Goal: Task Accomplishment & Management: Manage account settings

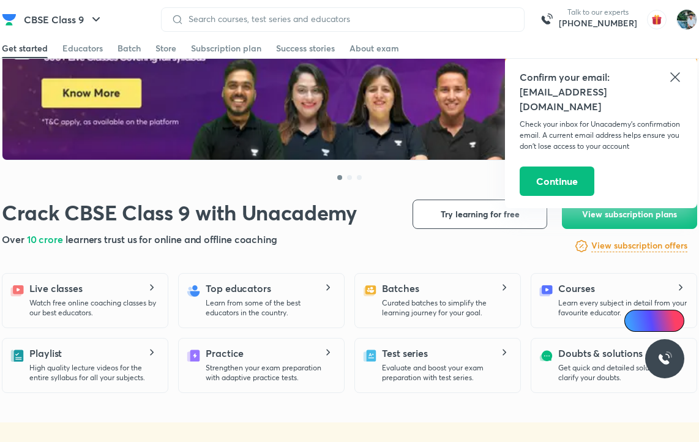
click at [668, 72] on icon at bounding box center [675, 77] width 15 height 15
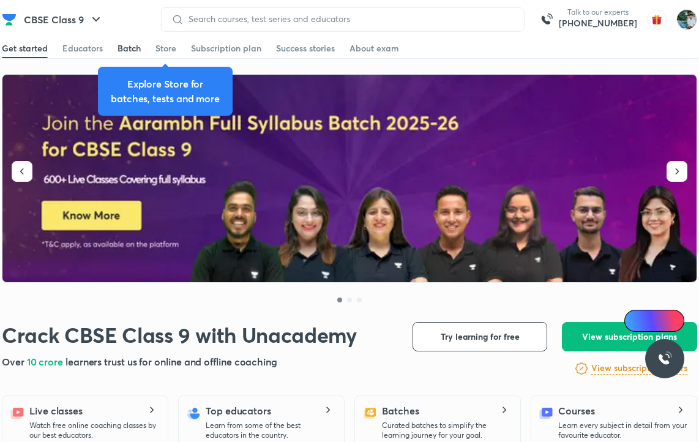
click at [121, 53] on div "Batch" at bounding box center [128, 48] width 23 height 12
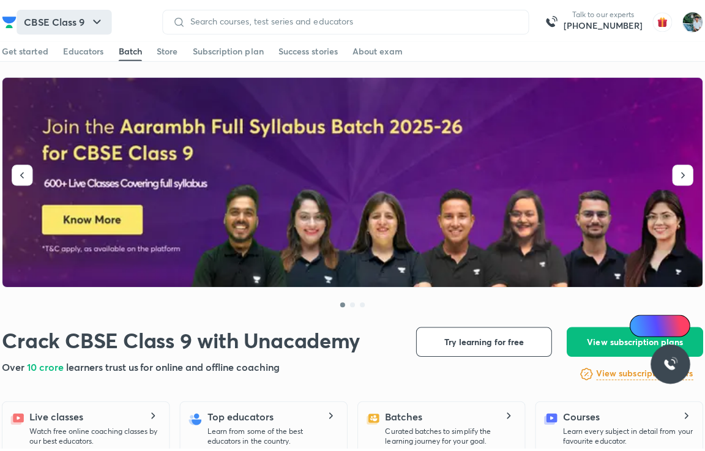
scroll to position [2672, 0]
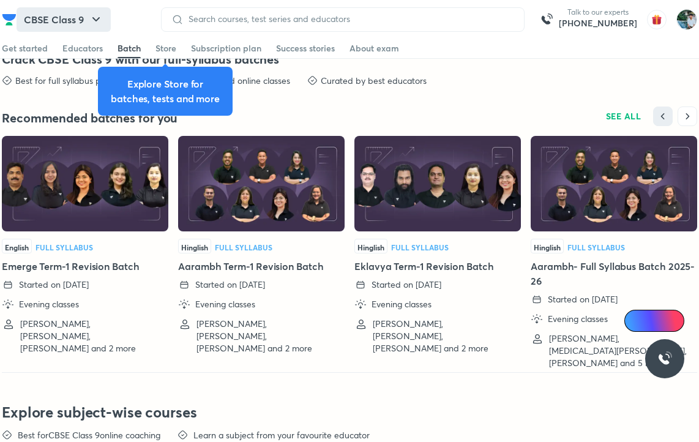
click at [81, 18] on button "CBSE Class 9" at bounding box center [64, 19] width 94 height 24
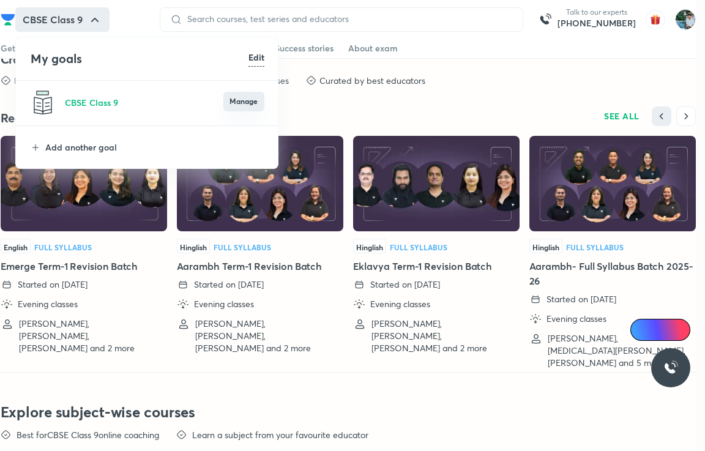
click at [237, 97] on button "Manage" at bounding box center [243, 102] width 41 height 20
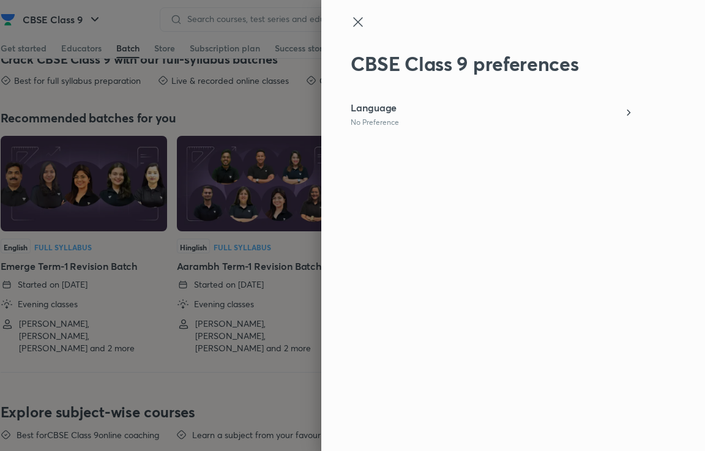
click at [486, 127] on div "CBSE Class 9 preferences Language No Preference" at bounding box center [513, 225] width 384 height 451
drag, startPoint x: 355, startPoint y: 20, endPoint x: 94, endPoint y: 59, distance: 264.3
click at [354, 20] on icon at bounding box center [358, 22] width 15 height 15
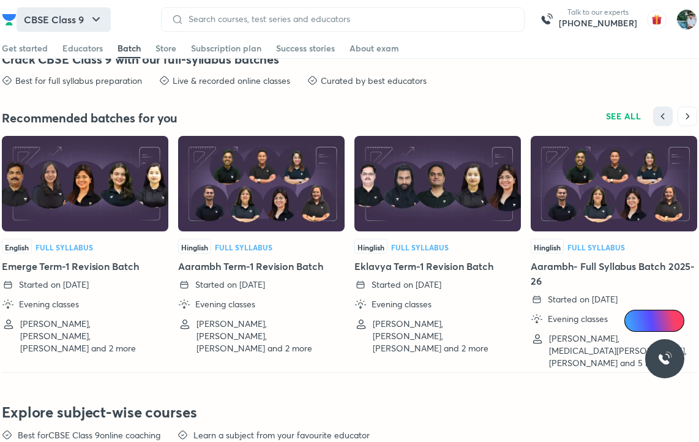
click at [98, 24] on icon "button" at bounding box center [96, 19] width 15 height 15
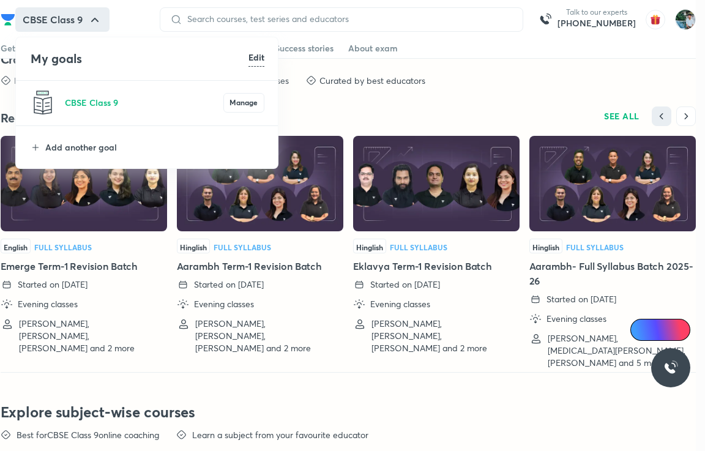
click at [263, 61] on h6 "Edit" at bounding box center [256, 57] width 16 height 13
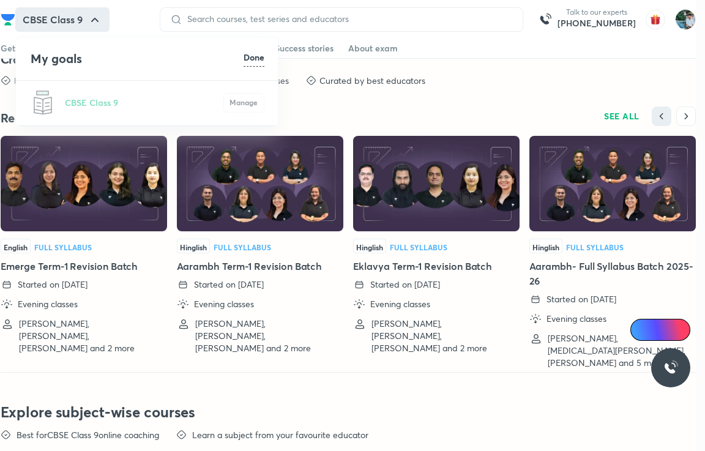
click at [229, 106] on div "CBSE Class 9 Manage" at bounding box center [147, 103] width 263 height 45
click at [78, 100] on div "CBSE Class 9 Manage" at bounding box center [147, 103] width 263 height 45
click at [26, 48] on li "My goals Done" at bounding box center [147, 58] width 263 height 43
click at [253, 97] on div "CBSE Class 9 Manage" at bounding box center [147, 103] width 263 height 45
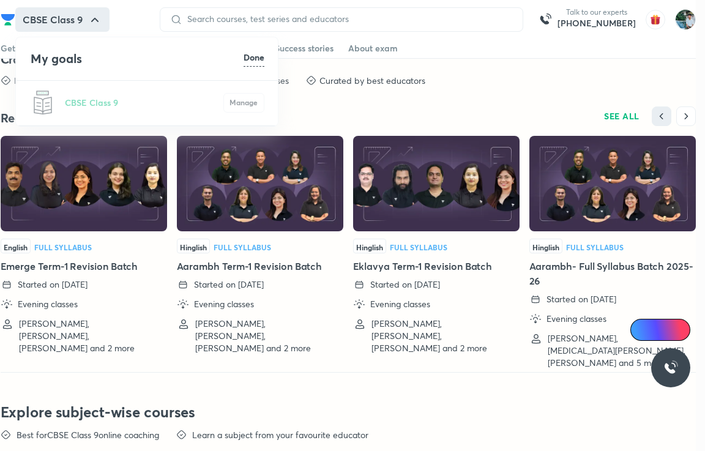
click at [141, 108] on div "CBSE Class 9 Manage" at bounding box center [147, 103] width 263 height 45
click at [89, 27] on div at bounding box center [352, 225] width 705 height 451
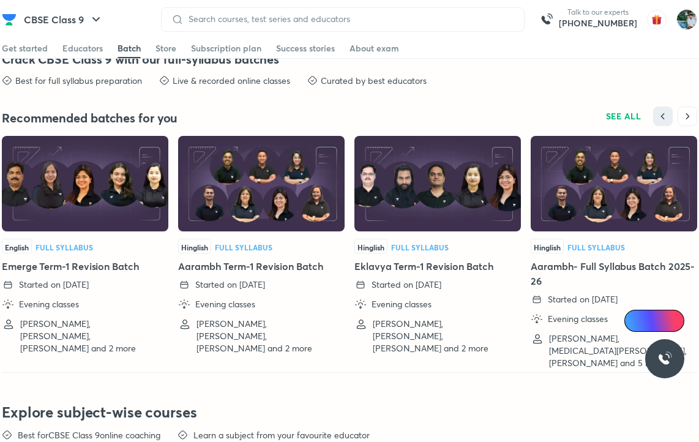
click at [315, 29] on div at bounding box center [343, 19] width 364 height 24
click at [317, 25] on div at bounding box center [343, 19] width 364 height 24
click at [315, 28] on div at bounding box center [343, 19] width 364 height 24
click at [328, 24] on input at bounding box center [349, 19] width 330 height 10
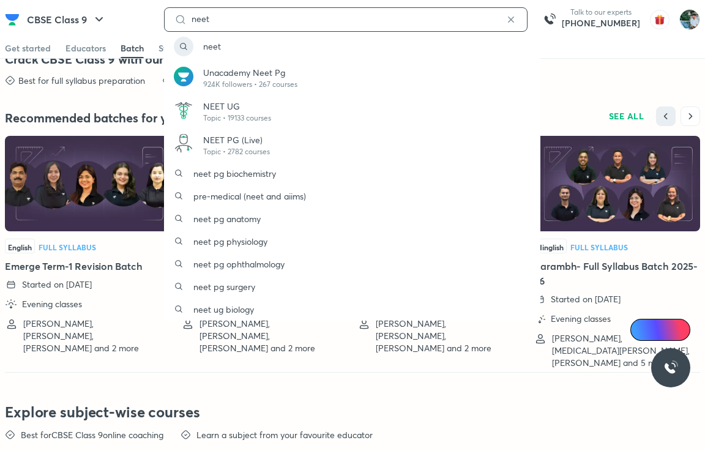
type input "neet"
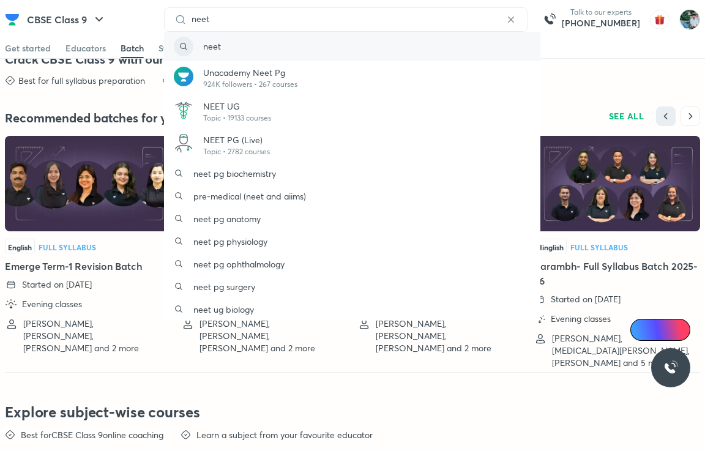
click at [264, 46] on div "neet" at bounding box center [352, 46] width 376 height 29
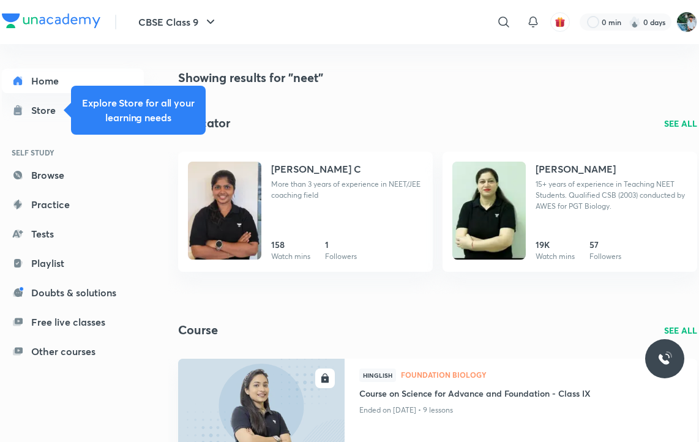
click at [156, 172] on div "Home Store SELF STUDY Browse Practice Tests Playlist Doubts & solutions Free li…" at bounding box center [85, 206] width 166 height 324
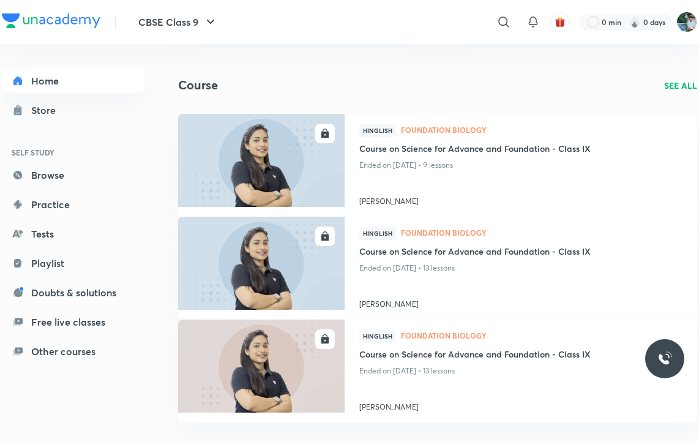
scroll to position [184, 0]
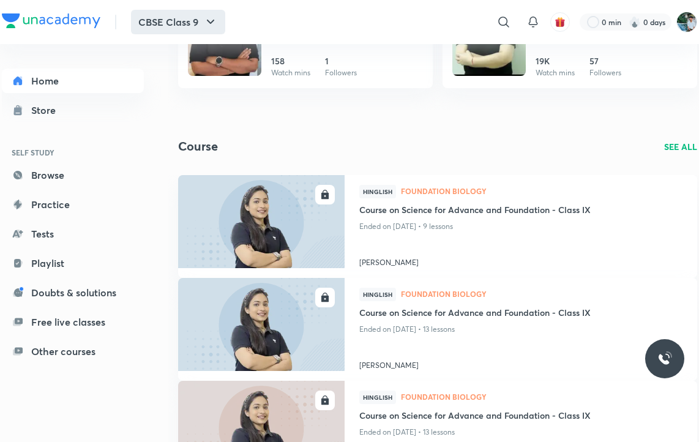
click at [196, 15] on button "CBSE Class 9" at bounding box center [178, 22] width 94 height 24
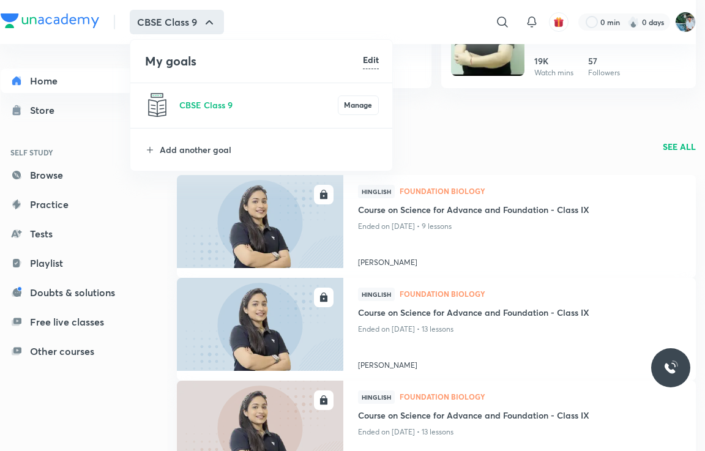
click at [186, 141] on li "Add another goal" at bounding box center [261, 150] width 263 height 42
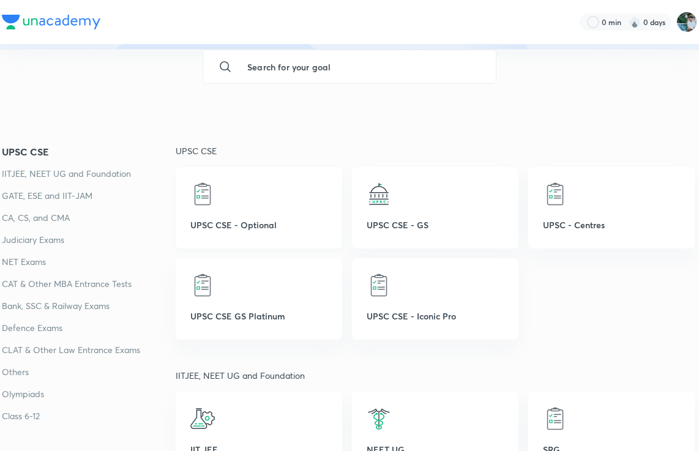
scroll to position [367, 0]
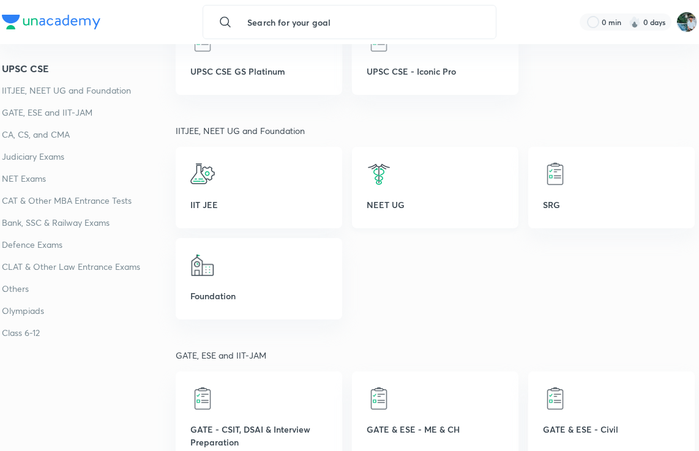
click at [449, 206] on p "NEET UG" at bounding box center [435, 204] width 137 height 13
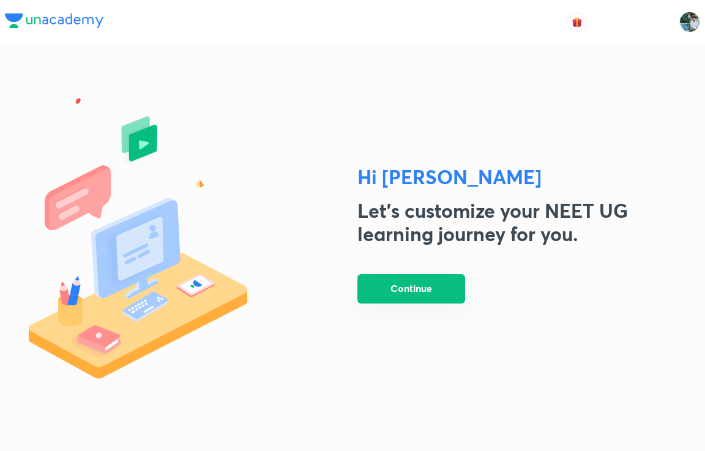
click at [445, 292] on button "Continue" at bounding box center [411, 288] width 108 height 29
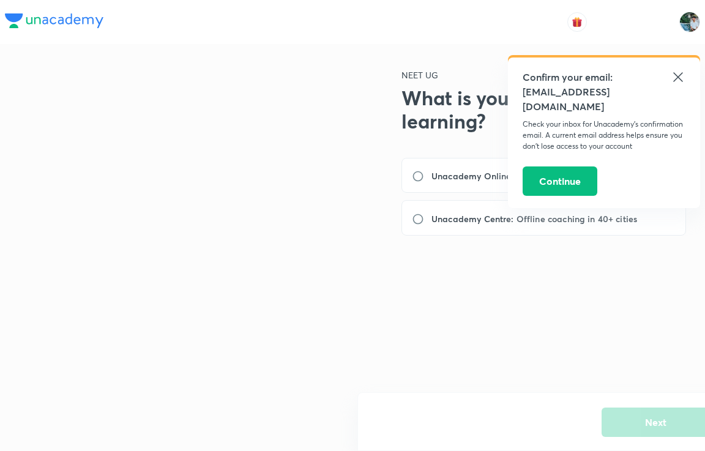
click at [678, 78] on icon at bounding box center [677, 76] width 9 height 9
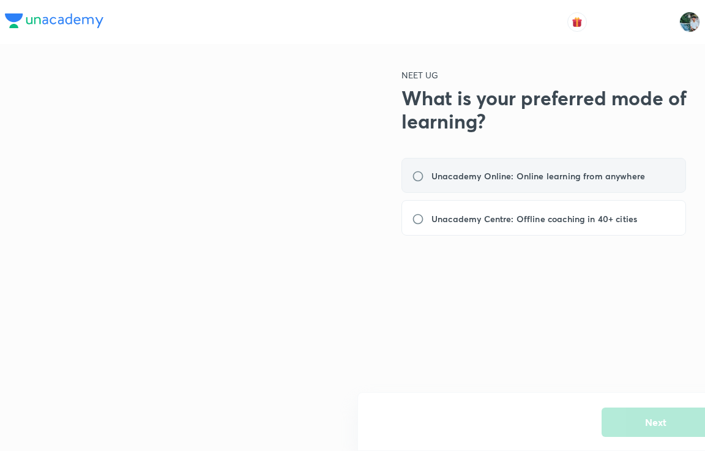
click at [587, 188] on div "Unacademy Online: Online learning from anywhere" at bounding box center [543, 175] width 285 height 35
radio input "true"
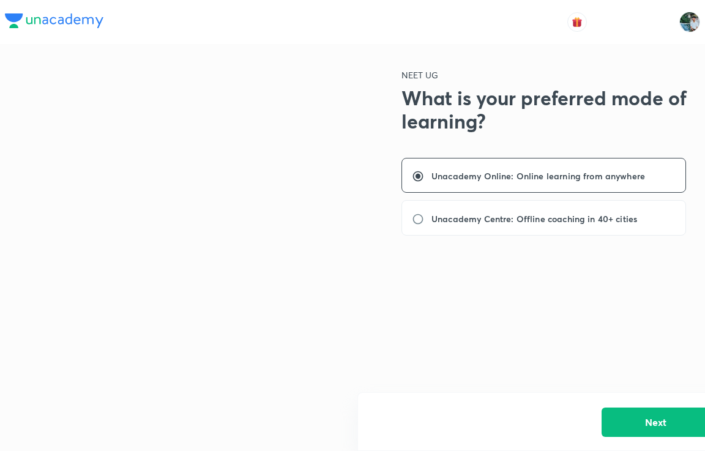
drag, startPoint x: 631, startPoint y: 423, endPoint x: 621, endPoint y: 425, distance: 10.6
click at [632, 425] on button "Next" at bounding box center [656, 422] width 108 height 29
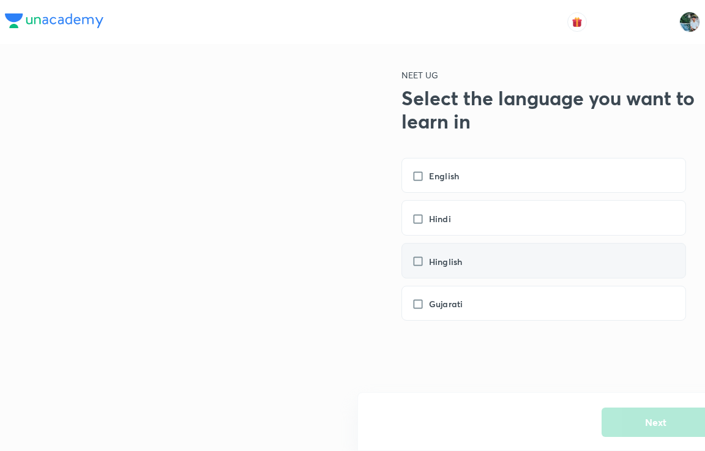
click at [462, 259] on h6 "Hinglish" at bounding box center [445, 261] width 33 height 13
checkbox input "true"
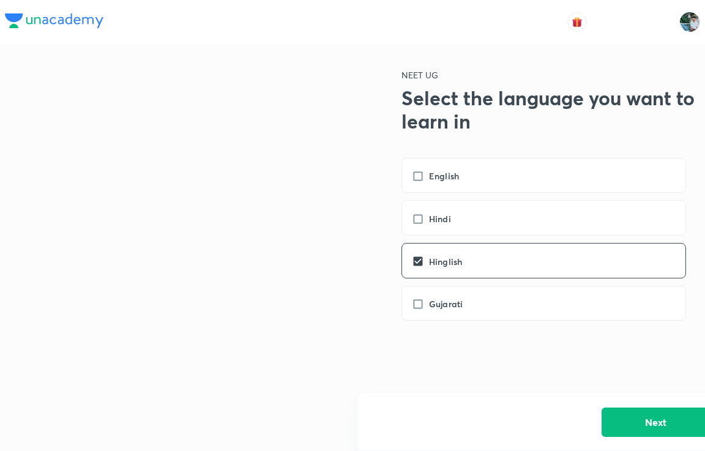
click at [635, 427] on button "Next" at bounding box center [656, 422] width 108 height 29
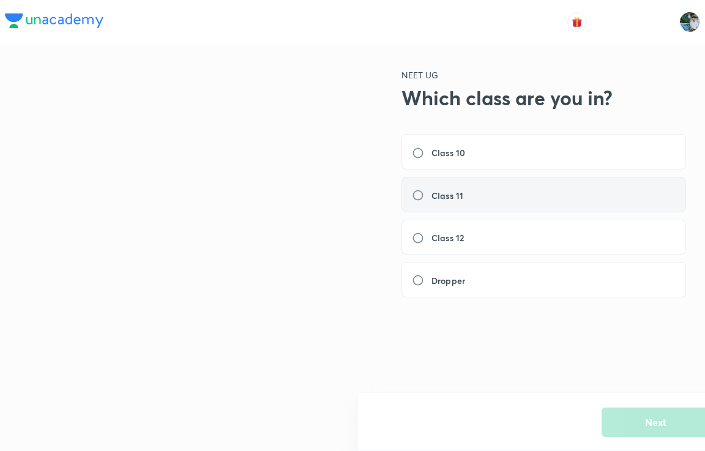
click at [560, 200] on div "Class 11" at bounding box center [543, 194] width 285 height 35
radio input "true"
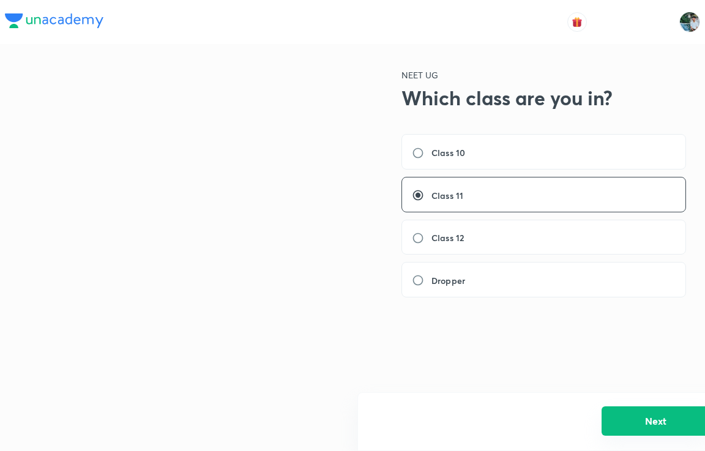
click at [620, 431] on button "Next" at bounding box center [656, 420] width 108 height 29
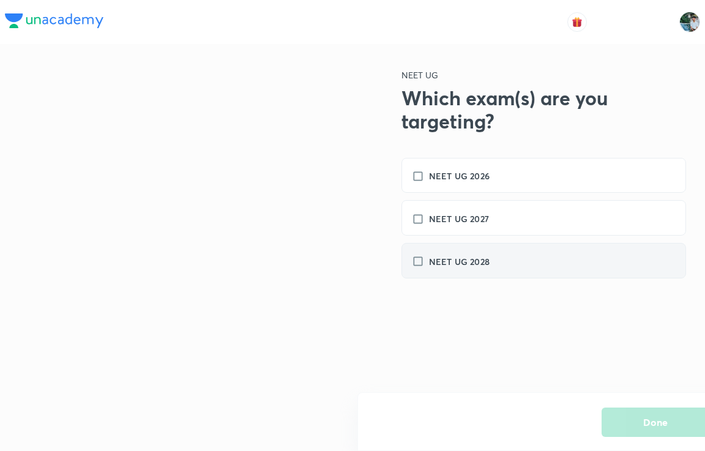
click at [485, 267] on h6 "NEET UG 2028" at bounding box center [459, 261] width 61 height 13
checkbox input "true"
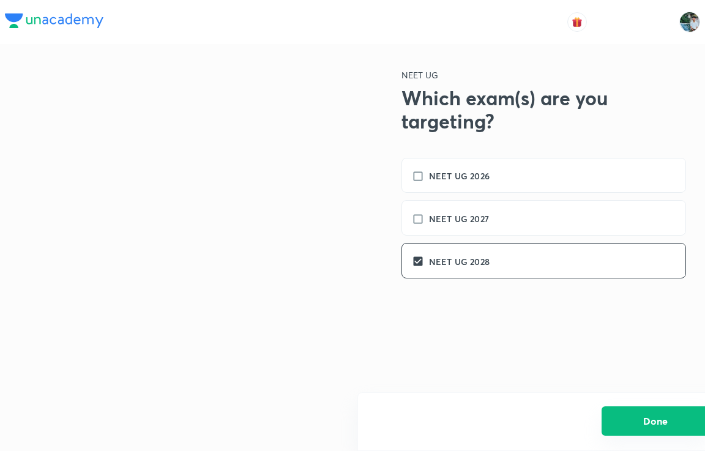
click at [670, 429] on button "Done" at bounding box center [656, 420] width 108 height 29
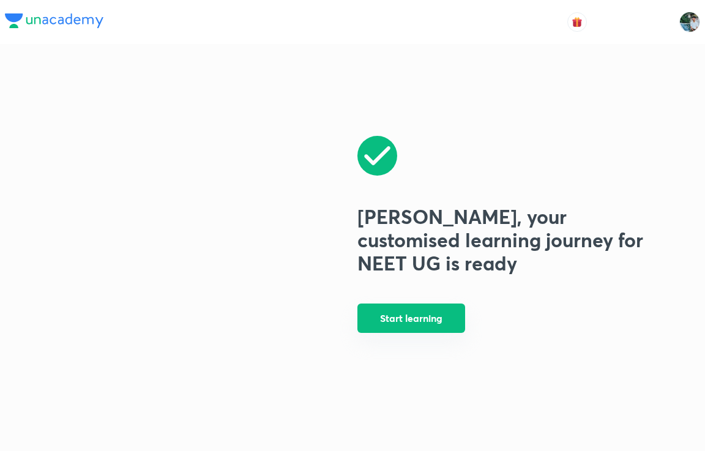
click at [441, 320] on button "Start learning" at bounding box center [411, 318] width 108 height 29
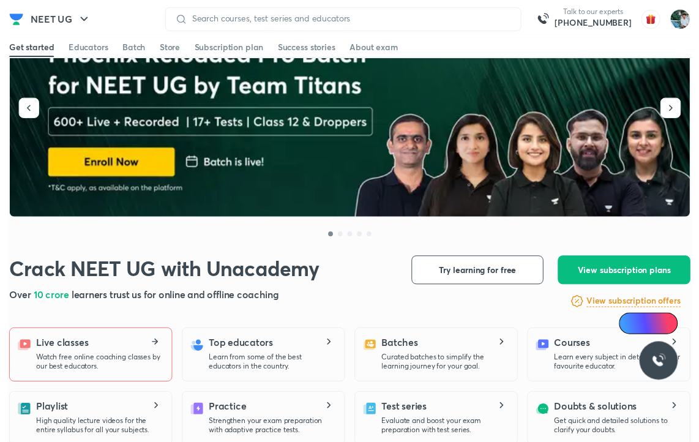
scroll to position [122, 0]
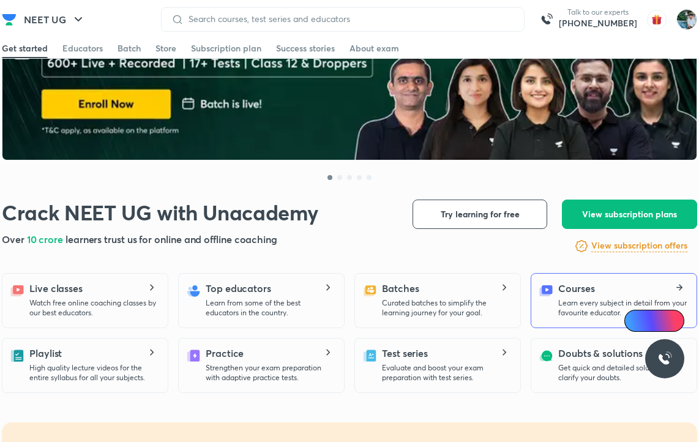
click at [572, 300] on p "Learn every subject in detail from your favourite educator." at bounding box center [622, 308] width 129 height 20
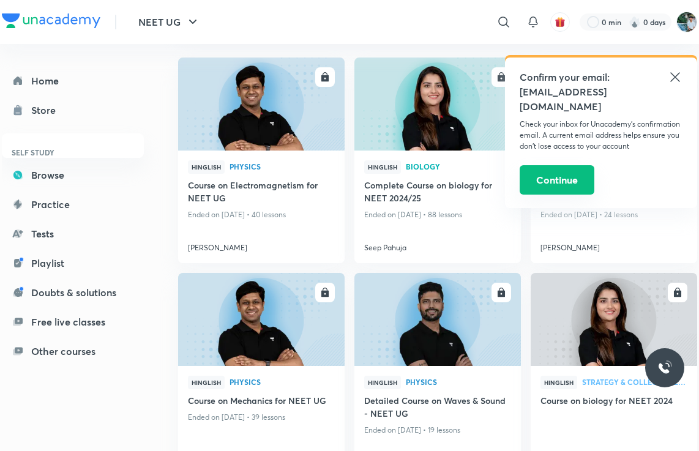
scroll to position [184, 0]
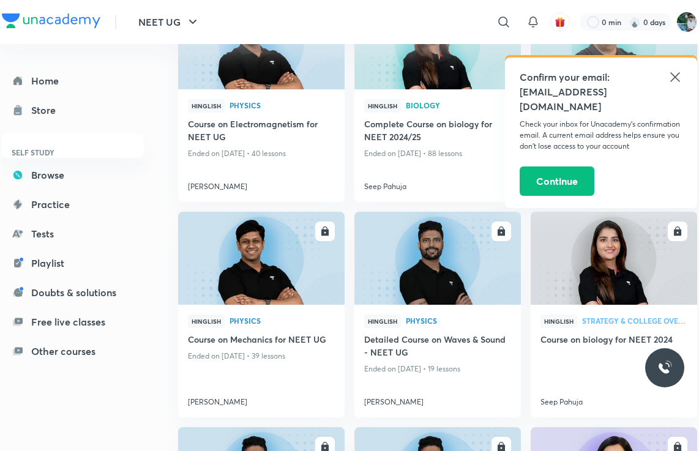
click at [676, 81] on icon at bounding box center [675, 77] width 15 height 15
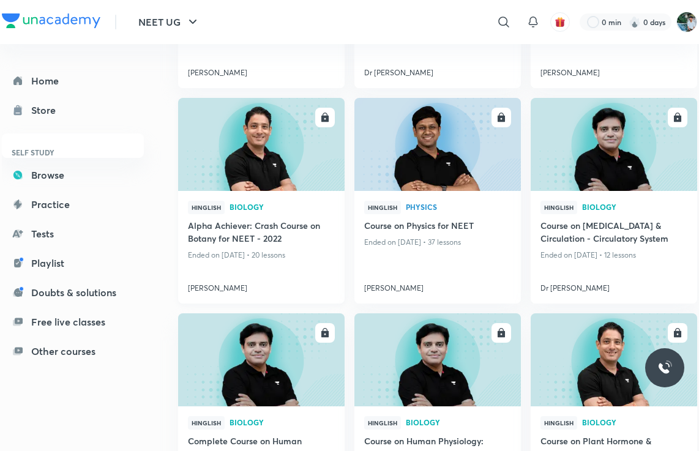
scroll to position [4441, 0]
